Goal: Complete application form

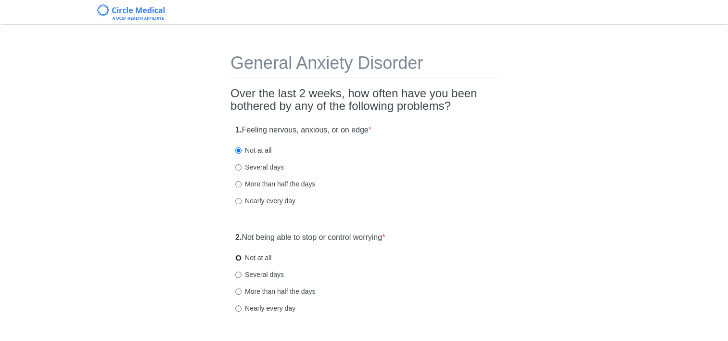
drag, startPoint x: 241, startPoint y: 258, endPoint x: 254, endPoint y: 262, distance: 13.6
click at [241, 258] on input "Not at all" at bounding box center [238, 258] width 6 height 6
radio input "true"
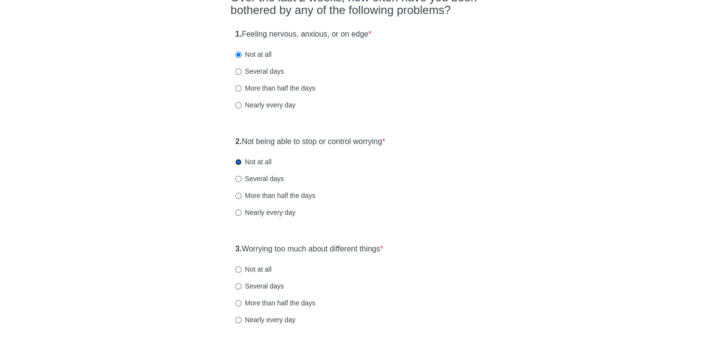
scroll to position [96, 0]
click at [241, 269] on input "Not at all" at bounding box center [238, 269] width 6 height 6
radio input "true"
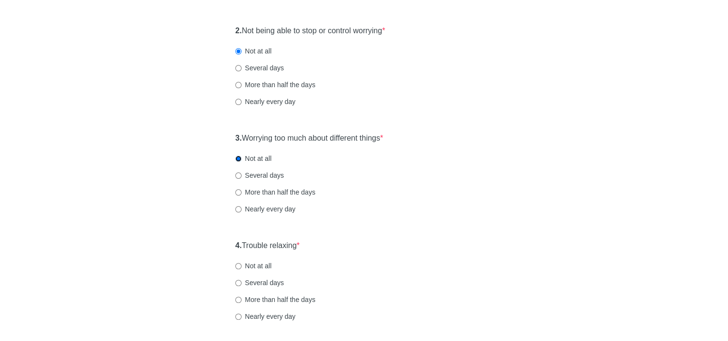
scroll to position [241, 0]
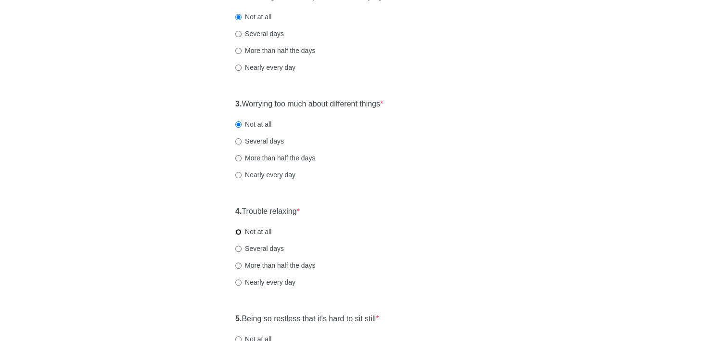
click at [239, 230] on input "Not at all" at bounding box center [238, 232] width 6 height 6
radio input "true"
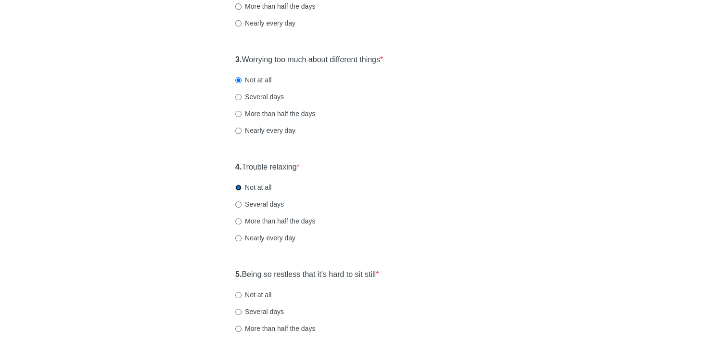
scroll to position [337, 0]
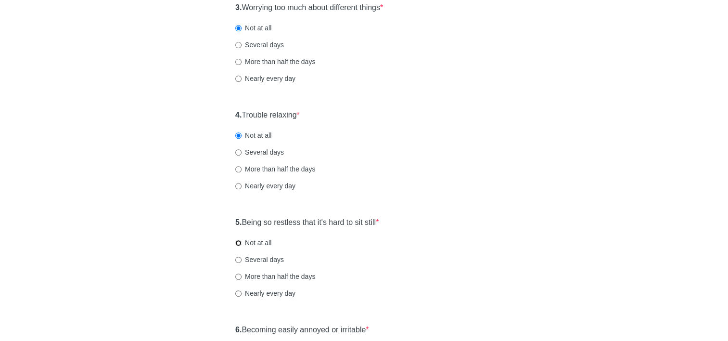
click at [241, 244] on input "Not at all" at bounding box center [238, 243] width 6 height 6
radio input "true"
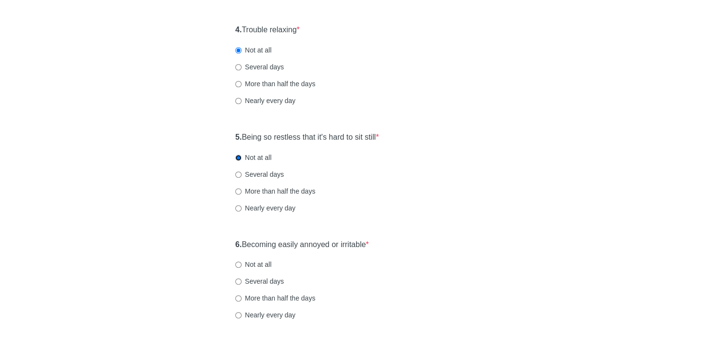
scroll to position [481, 0]
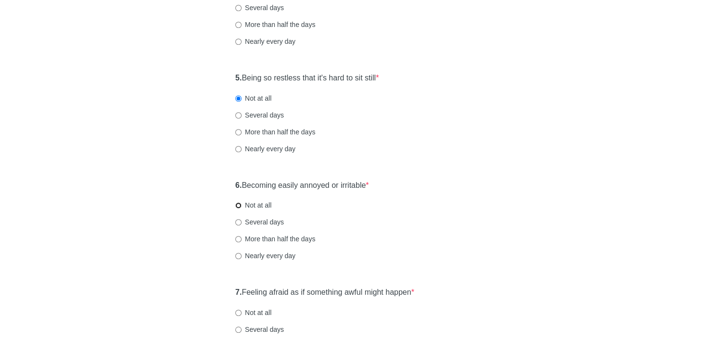
click at [239, 205] on input "Not at all" at bounding box center [238, 205] width 6 height 6
radio input "true"
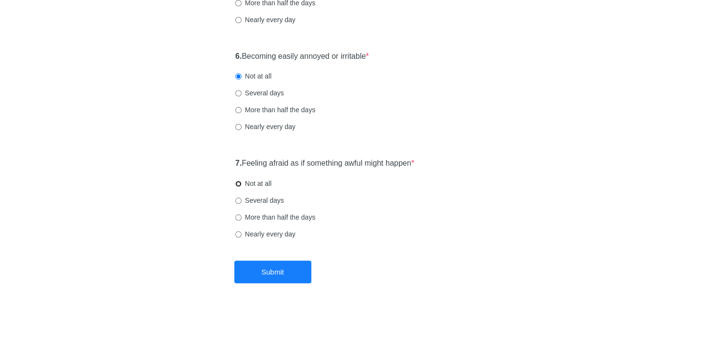
click at [240, 180] on input "Not at all" at bounding box center [238, 183] width 6 height 6
radio input "true"
click at [263, 269] on button "Submit" at bounding box center [272, 271] width 77 height 23
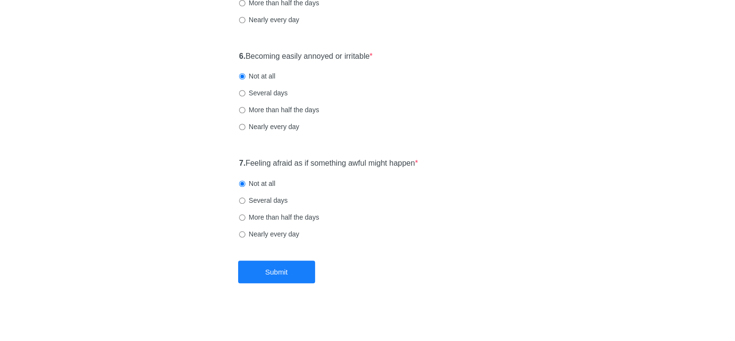
scroll to position [0, 0]
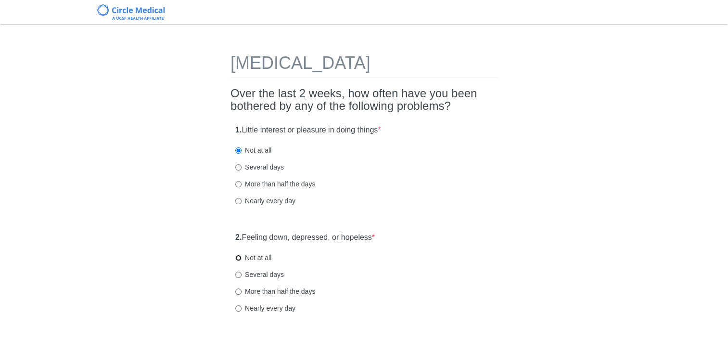
click at [235, 258] on input "Not at all" at bounding box center [238, 258] width 6 height 6
radio input "true"
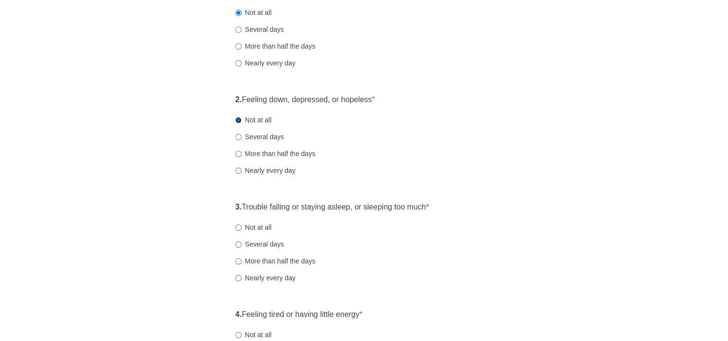
scroll to position [144, 0]
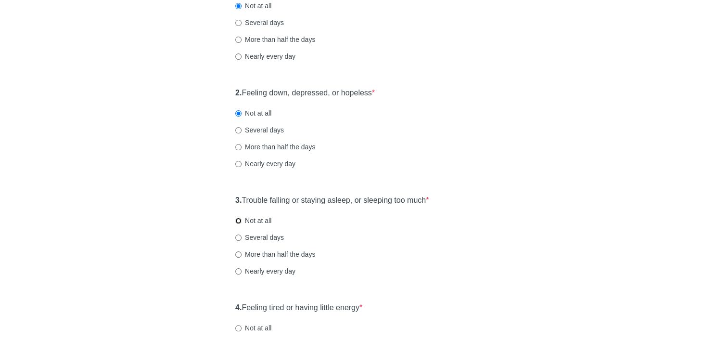
click at [240, 221] on input "Not at all" at bounding box center [238, 221] width 6 height 6
radio input "true"
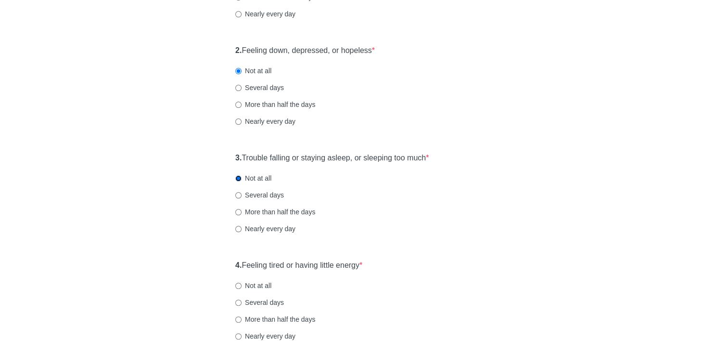
scroll to position [241, 0]
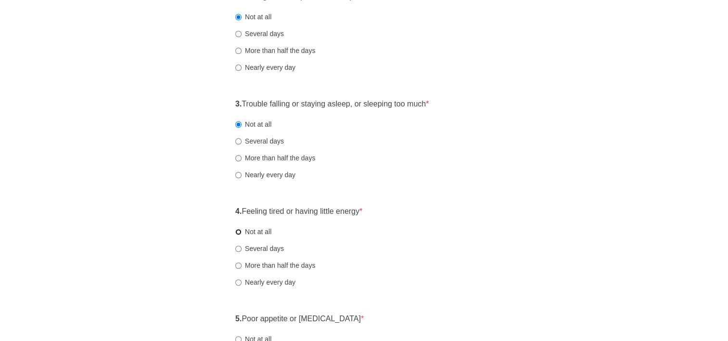
drag, startPoint x: 237, startPoint y: 231, endPoint x: 243, endPoint y: 240, distance: 10.2
click at [238, 231] on input "Not at all" at bounding box center [238, 232] width 6 height 6
radio input "true"
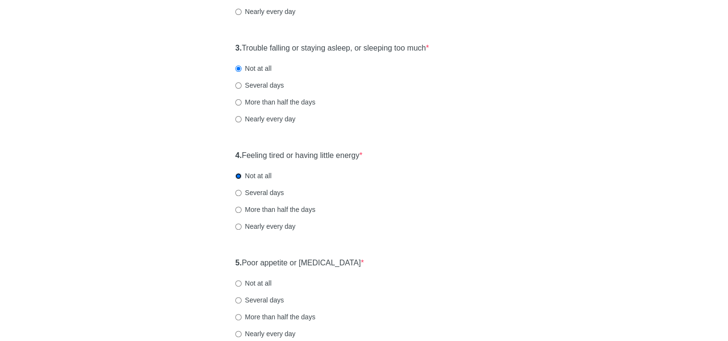
scroll to position [337, 0]
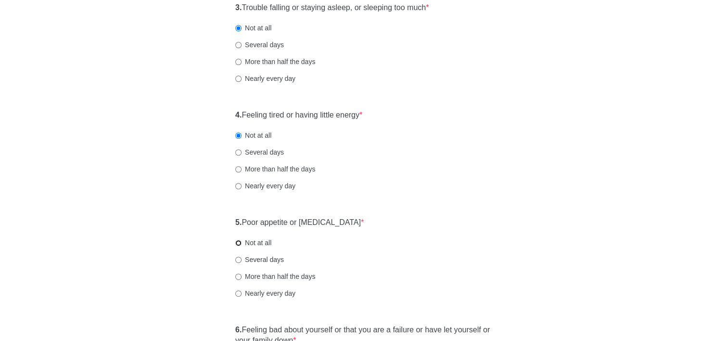
click at [237, 243] on input "Not at all" at bounding box center [238, 243] width 6 height 6
radio input "true"
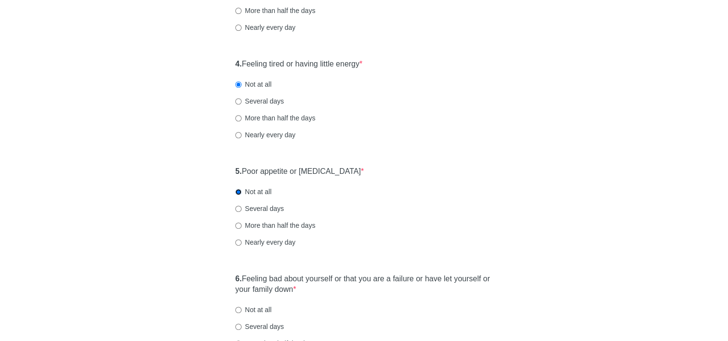
scroll to position [481, 0]
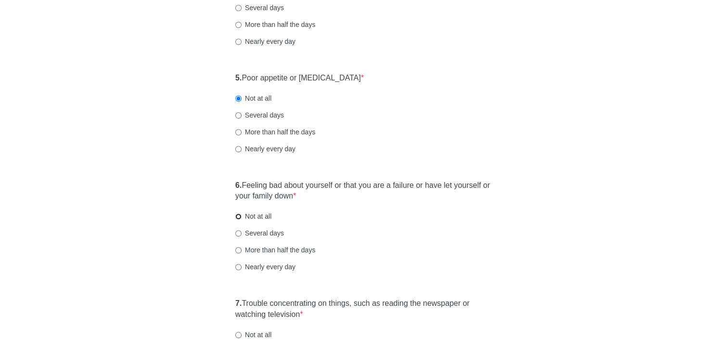
click at [237, 217] on input "Not at all" at bounding box center [238, 216] width 6 height 6
radio input "true"
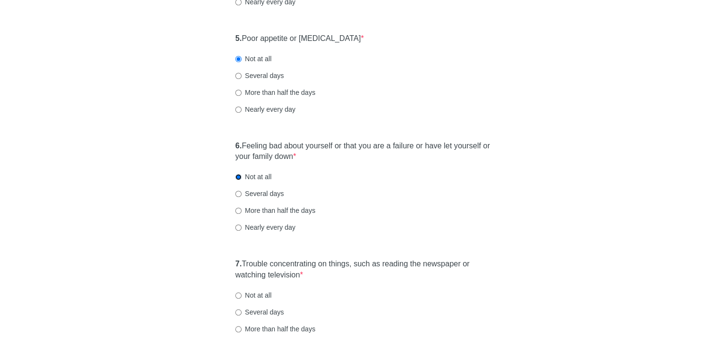
scroll to position [577, 0]
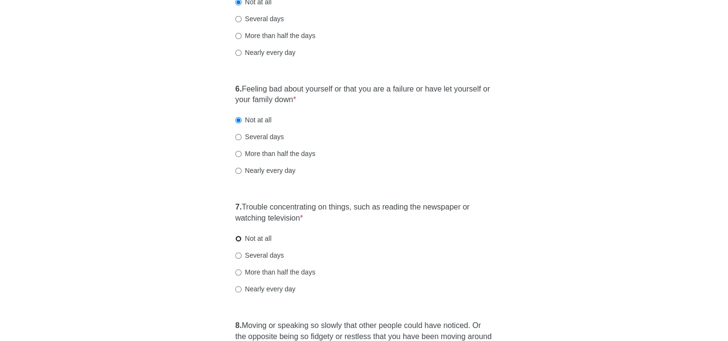
click at [237, 239] on input "Not at all" at bounding box center [238, 238] width 6 height 6
radio input "true"
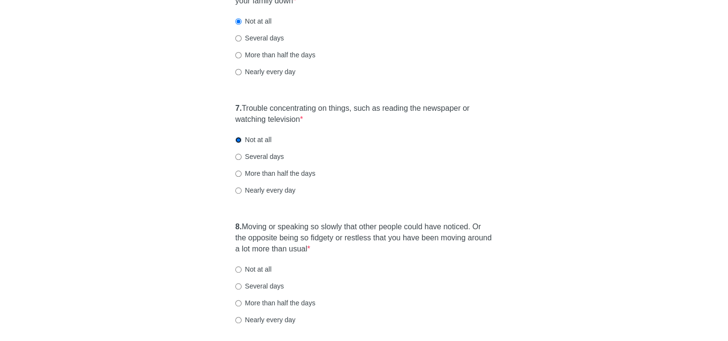
scroll to position [770, 0]
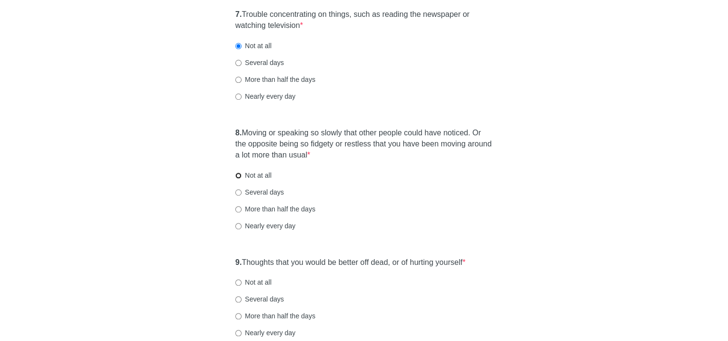
click at [235, 173] on input "Not at all" at bounding box center [238, 175] width 6 height 6
radio input "true"
click at [240, 282] on input "Not at all" at bounding box center [238, 282] width 6 height 6
radio input "true"
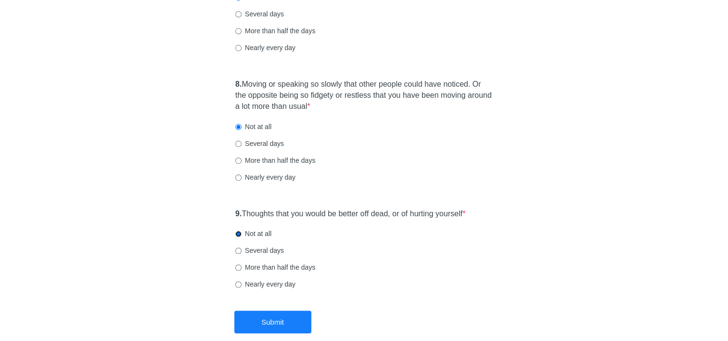
scroll to position [869, 0]
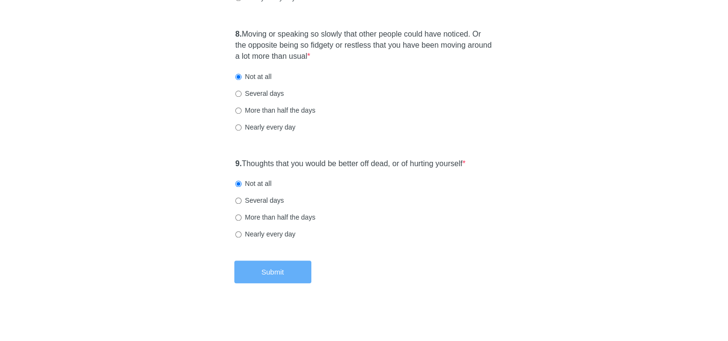
drag, startPoint x: 270, startPoint y: 272, endPoint x: 276, endPoint y: 273, distance: 5.9
click at [270, 271] on button "Submit" at bounding box center [272, 271] width 77 height 23
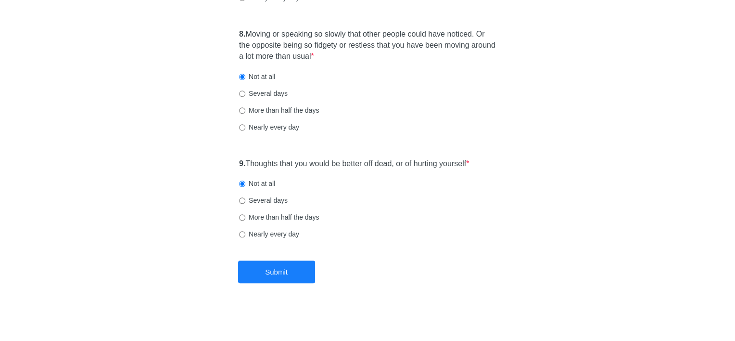
scroll to position [0, 0]
